Goal: Task Accomplishment & Management: Complete application form

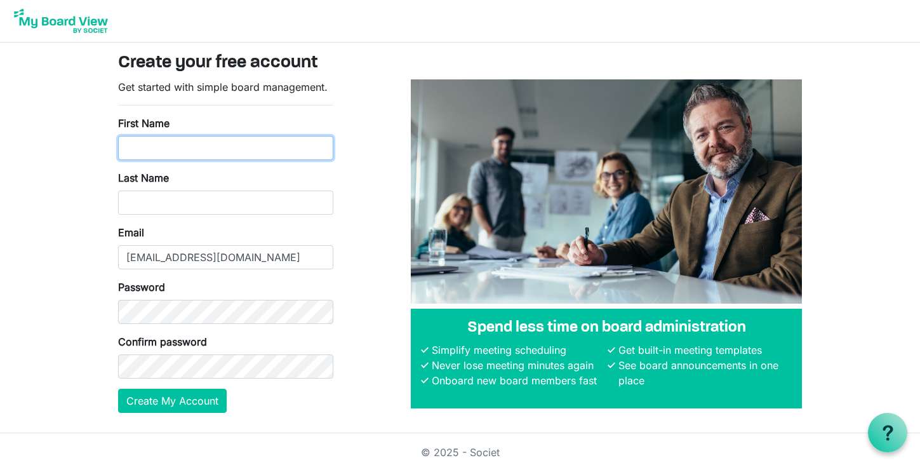
click at [203, 145] on input "First Name" at bounding box center [225, 148] width 215 height 24
type input "[PERSON_NAME]"
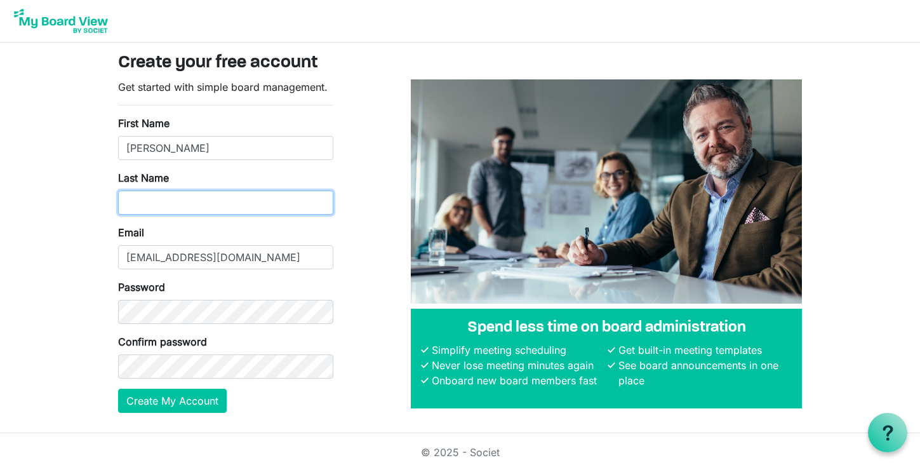
type input "[PERSON_NAME]"
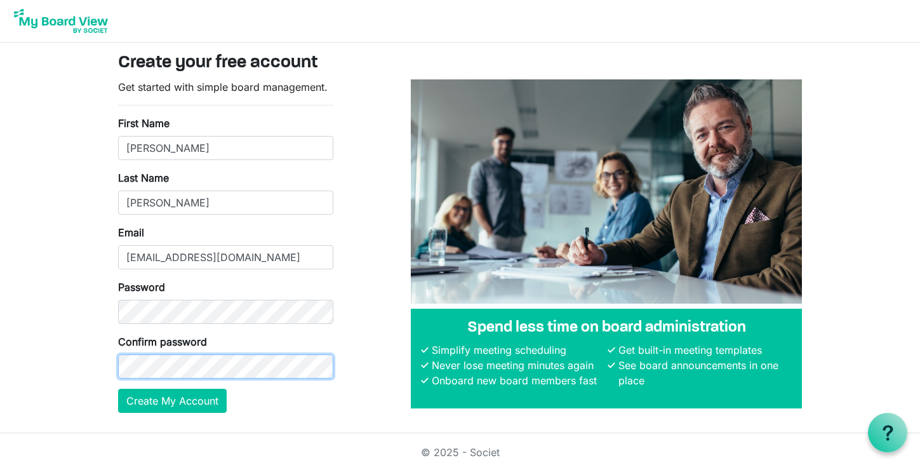
click at [118, 389] on button "Create My Account" at bounding box center [172, 401] width 109 height 24
